Goal: Obtain resource: Download file/media

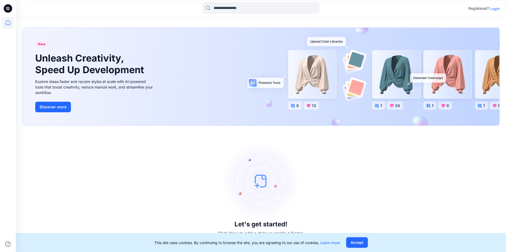
click at [354, 242] on button "Accept" at bounding box center [357, 243] width 22 height 11
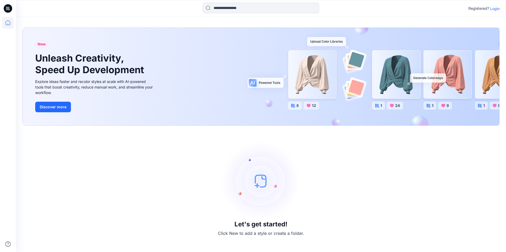
click at [7, 9] on icon at bounding box center [7, 9] width 2 height 0
click at [10, 26] on icon at bounding box center [8, 23] width 12 height 12
click at [496, 9] on p "Login" at bounding box center [495, 9] width 10 height 6
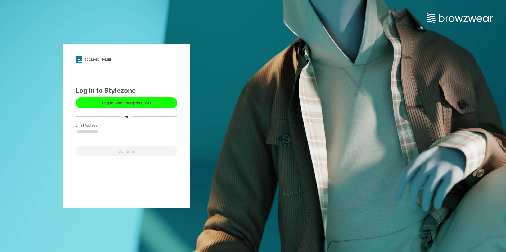
click at [111, 131] on input "Email Address" at bounding box center [127, 132] width 102 height 8
click at [78, 179] on div "ottoint.stylezone.com Loading... Log in to Stylezone Log in with Enterprise SSO…" at bounding box center [126, 126] width 127 height 165
click at [125, 168] on div "ottoint.stylezone.com Loading... Log in to Stylezone Log in with Enterprise SSO…" at bounding box center [126, 126] width 127 height 165
click at [125, 104] on button "Log in with Enterprise SSO" at bounding box center [127, 103] width 102 height 11
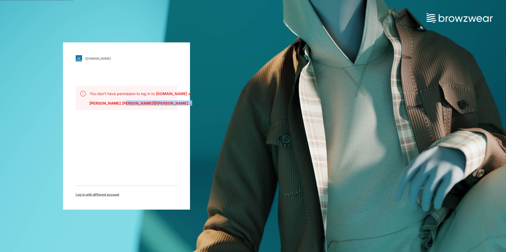
drag, startPoint x: 117, startPoint y: 104, endPoint x: 140, endPoint y: 120, distance: 27.4
click at [140, 120] on div "[DOMAIN_NAME] Loading... You don't have permission to log in to [DOMAIN_NAME] a…" at bounding box center [126, 127] width 127 height 168
click at [142, 121] on div "[DOMAIN_NAME] Loading... You don't have permission to log in to [DOMAIN_NAME] a…" at bounding box center [126, 127] width 127 height 168
click at [98, 196] on span "Log in with different account" at bounding box center [97, 195] width 43 height 5
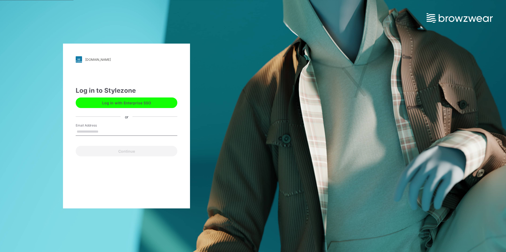
click at [100, 128] on input "Email Address" at bounding box center [127, 132] width 102 height 8
type input "**********"
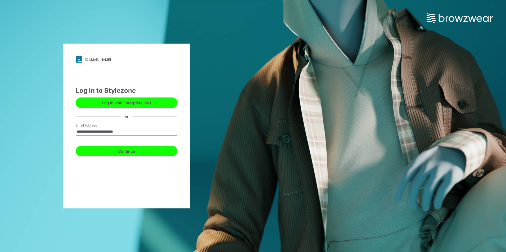
click at [117, 153] on button "Continue" at bounding box center [127, 151] width 102 height 11
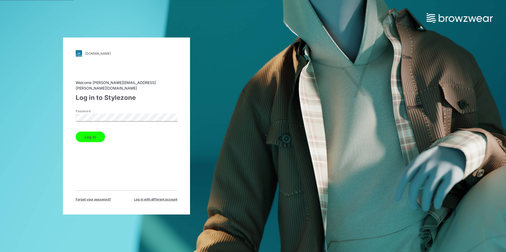
click at [91, 135] on button "Log in" at bounding box center [90, 137] width 29 height 11
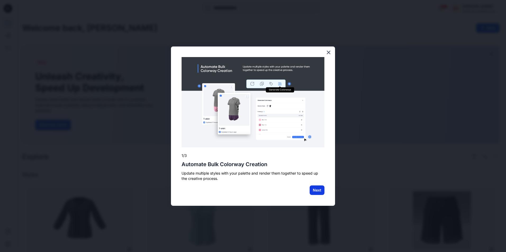
click at [313, 192] on button "Next" at bounding box center [317, 191] width 15 height 10
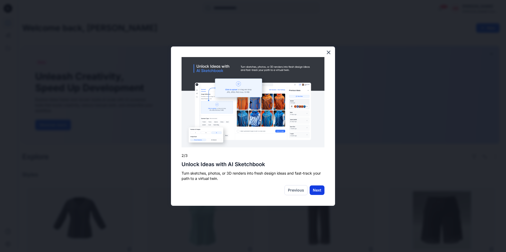
click at [314, 191] on button "Next" at bounding box center [317, 191] width 15 height 10
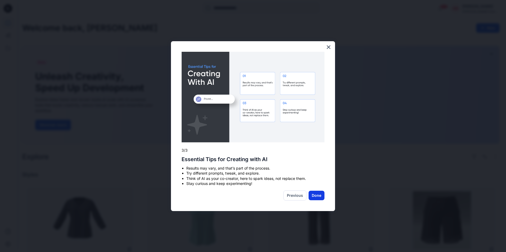
click at [315, 194] on button "Done" at bounding box center [317, 196] width 16 height 10
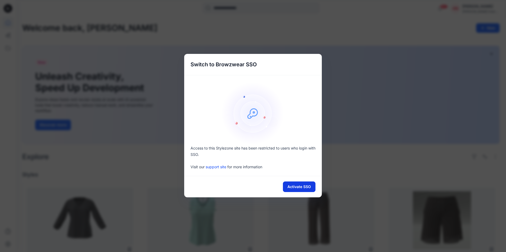
click at [296, 186] on button "Activate SSO" at bounding box center [299, 187] width 33 height 11
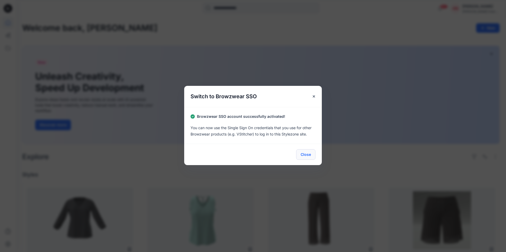
click at [304, 155] on button "Close" at bounding box center [305, 155] width 19 height 11
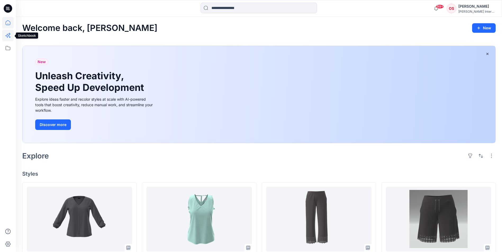
click at [6, 36] on icon at bounding box center [8, 36] width 12 height 12
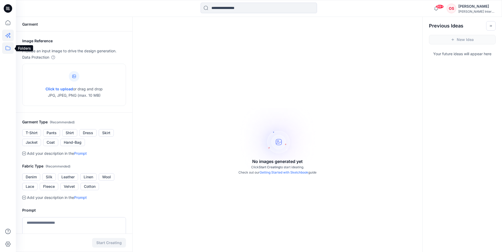
click at [6, 49] on icon at bounding box center [8, 48] width 12 height 12
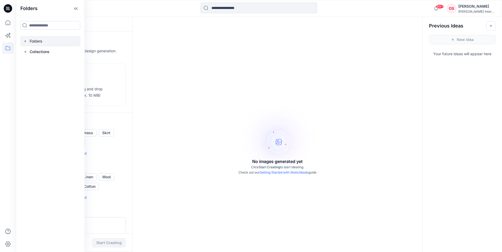
click at [34, 42] on div at bounding box center [50, 41] width 60 height 11
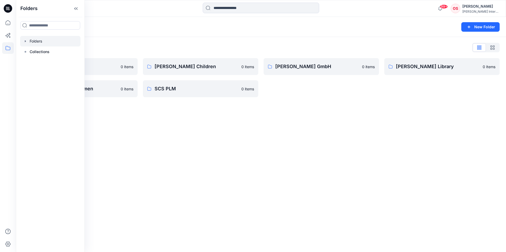
click at [225, 132] on div "Folders New Folder Folders List [PERSON_NAME] Test Group 0 items [PERSON_NAME] …" at bounding box center [261, 135] width 490 height 236
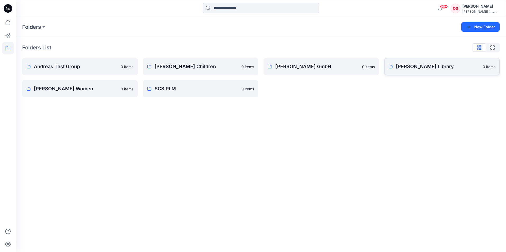
click at [433, 67] on p "[PERSON_NAME] Library" at bounding box center [438, 66] width 84 height 7
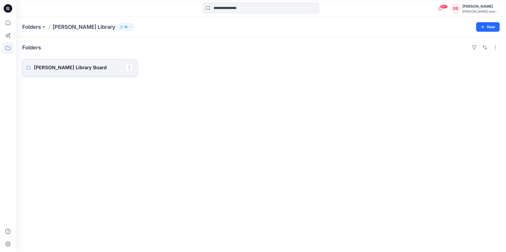
click at [72, 69] on p "[PERSON_NAME] Library Board" at bounding box center [79, 67] width 91 height 7
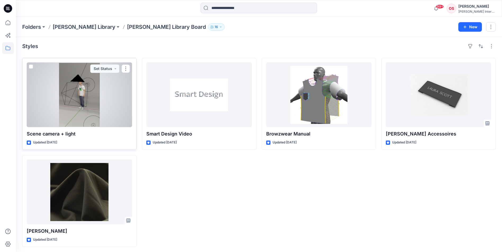
scroll to position [3, 0]
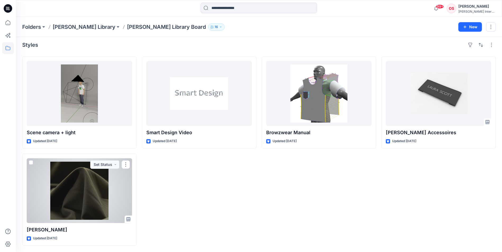
click at [87, 199] on div at bounding box center [79, 191] width 105 height 65
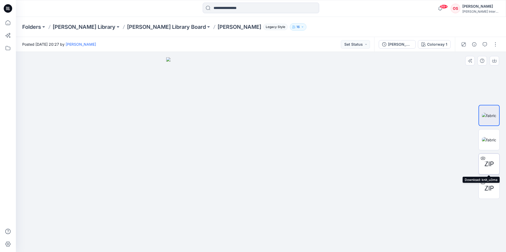
click at [488, 162] on span "ZIP" at bounding box center [489, 165] width 10 height 10
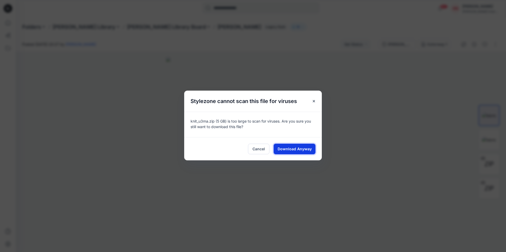
click at [292, 151] on span "Download Anyway" at bounding box center [295, 149] width 34 height 6
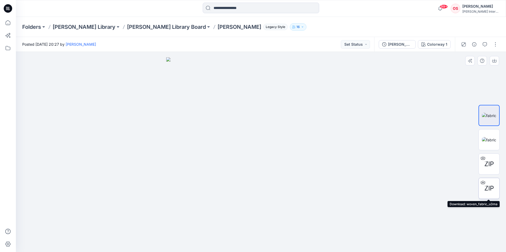
click at [490, 185] on span "ZIP" at bounding box center [489, 189] width 10 height 10
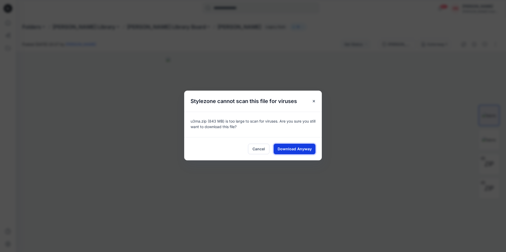
click at [304, 148] on span "Download Anyway" at bounding box center [295, 149] width 34 height 6
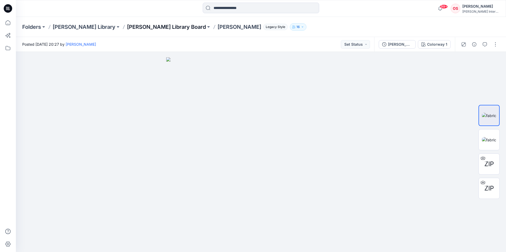
click at [142, 26] on p "[PERSON_NAME] Library Board" at bounding box center [166, 26] width 79 height 7
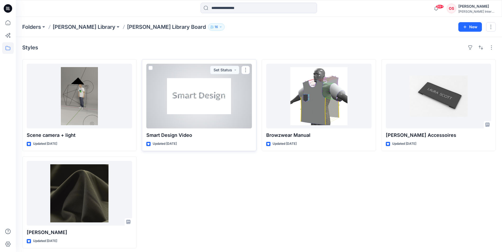
click at [225, 124] on div at bounding box center [198, 96] width 105 height 65
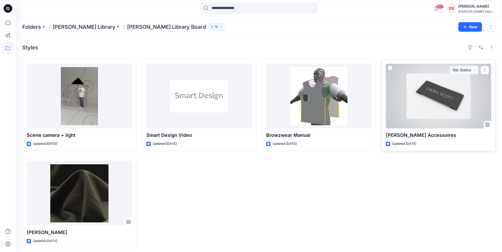
click at [406, 118] on div at bounding box center [438, 96] width 105 height 65
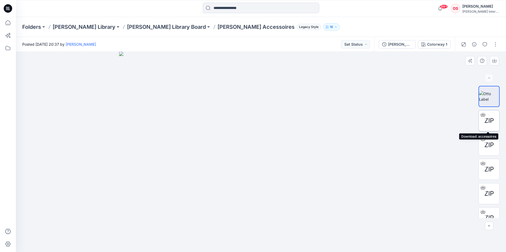
click at [482, 115] on icon at bounding box center [483, 115] width 4 height 4
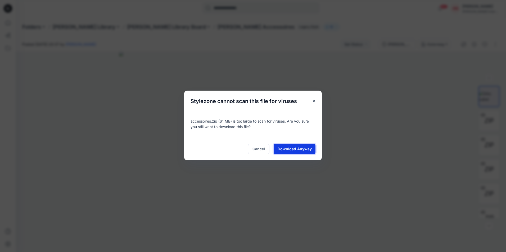
click at [297, 149] on span "Download Anyway" at bounding box center [295, 149] width 34 height 6
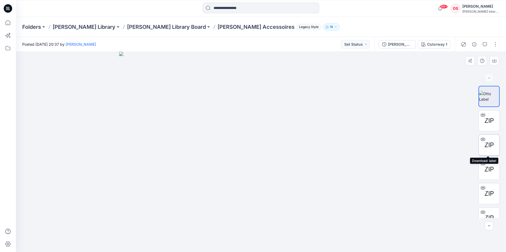
click at [489, 143] on span "ZIP" at bounding box center [489, 146] width 10 height 10
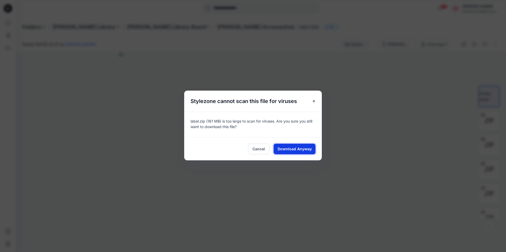
click at [293, 152] on button "Download Anyway" at bounding box center [295, 149] width 42 height 11
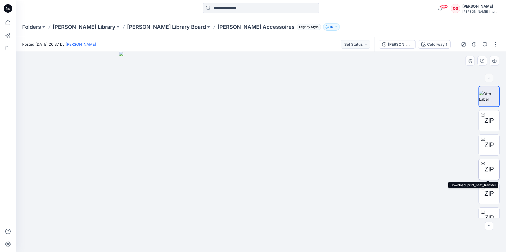
click at [491, 166] on span "ZIP" at bounding box center [489, 170] width 10 height 10
click at [488, 196] on span "ZIP" at bounding box center [489, 194] width 10 height 10
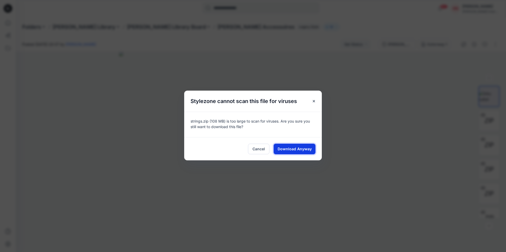
click at [306, 150] on span "Download Anyway" at bounding box center [295, 149] width 34 height 6
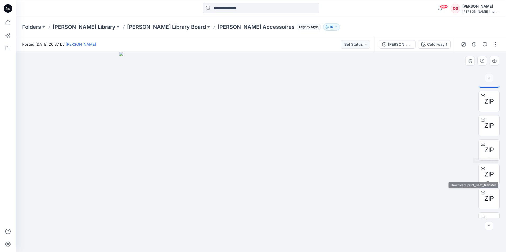
scroll to position [84, 0]
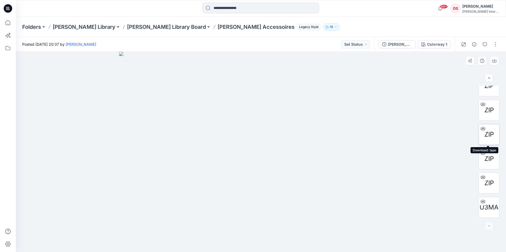
click at [488, 130] on span "ZIP" at bounding box center [489, 135] width 10 height 10
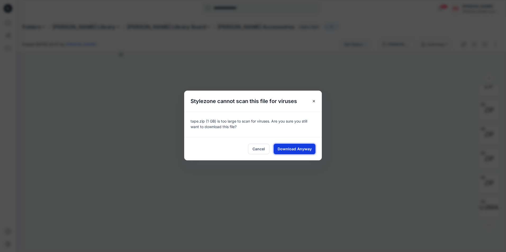
click at [296, 146] on button "Download Anyway" at bounding box center [295, 149] width 42 height 11
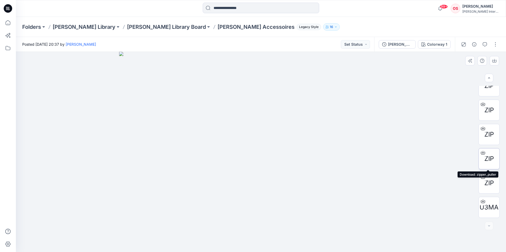
click at [487, 154] on span "ZIP" at bounding box center [489, 159] width 10 height 10
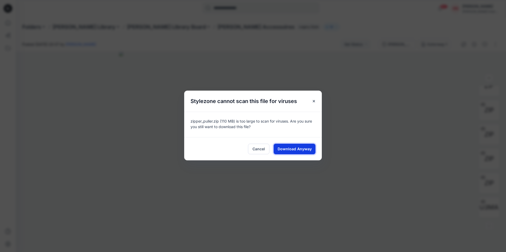
click at [312, 151] on button "Download Anyway" at bounding box center [295, 149] width 42 height 11
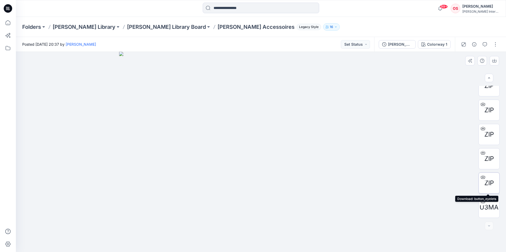
click at [489, 183] on span "ZIP" at bounding box center [489, 184] width 10 height 10
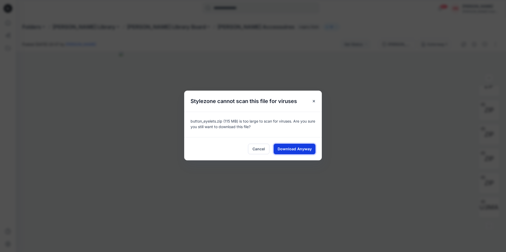
click at [310, 150] on span "Download Anyway" at bounding box center [295, 149] width 34 height 6
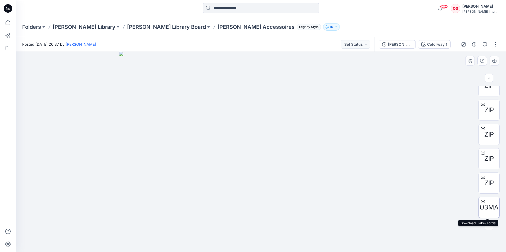
click at [490, 208] on span "U3MA" at bounding box center [489, 208] width 19 height 10
click at [127, 28] on p "[PERSON_NAME] Library Board" at bounding box center [166, 26] width 79 height 7
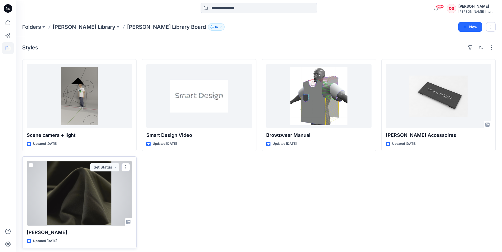
click at [81, 181] on div at bounding box center [79, 193] width 105 height 65
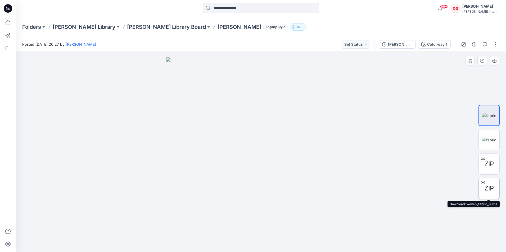
click at [491, 185] on span "ZIP" at bounding box center [489, 189] width 10 height 10
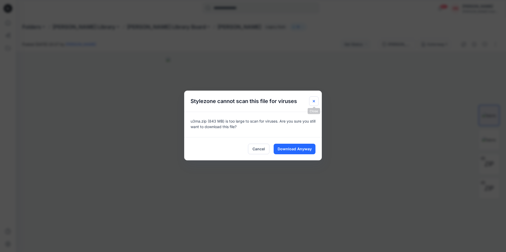
click at [315, 101] on icon "Close" at bounding box center [314, 101] width 4 height 4
